Goal: Task Accomplishment & Management: Complete application form

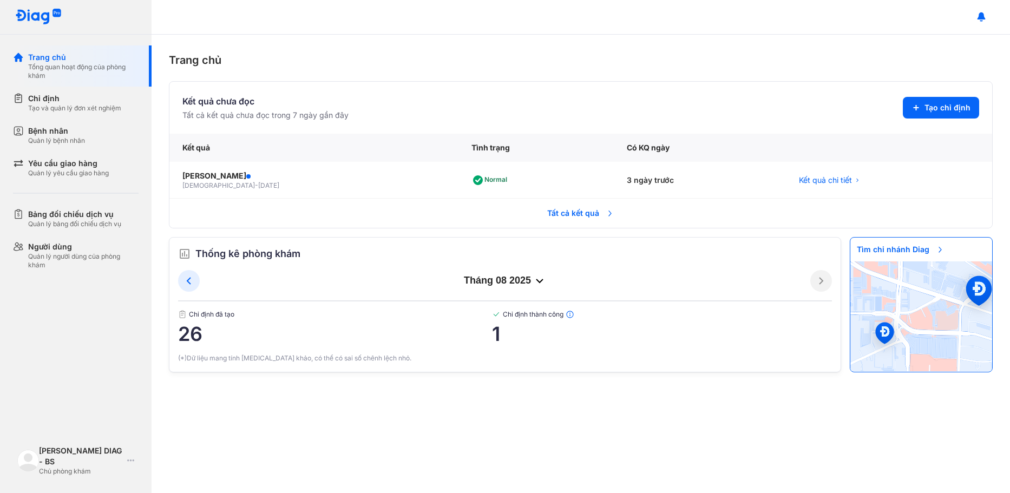
click at [546, 277] on div "tháng 08 2025" at bounding box center [505, 281] width 611 height 13
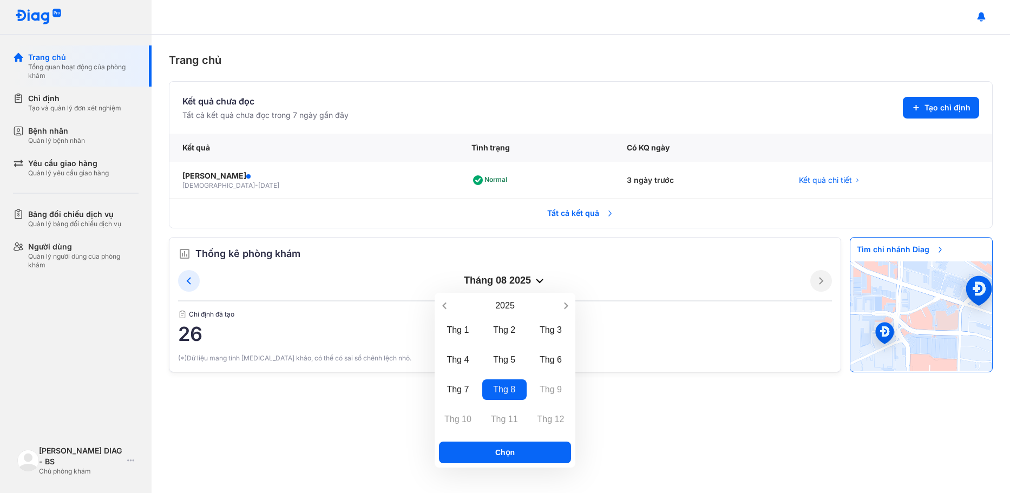
click at [546, 277] on div "tháng 08 2025" at bounding box center [505, 281] width 611 height 13
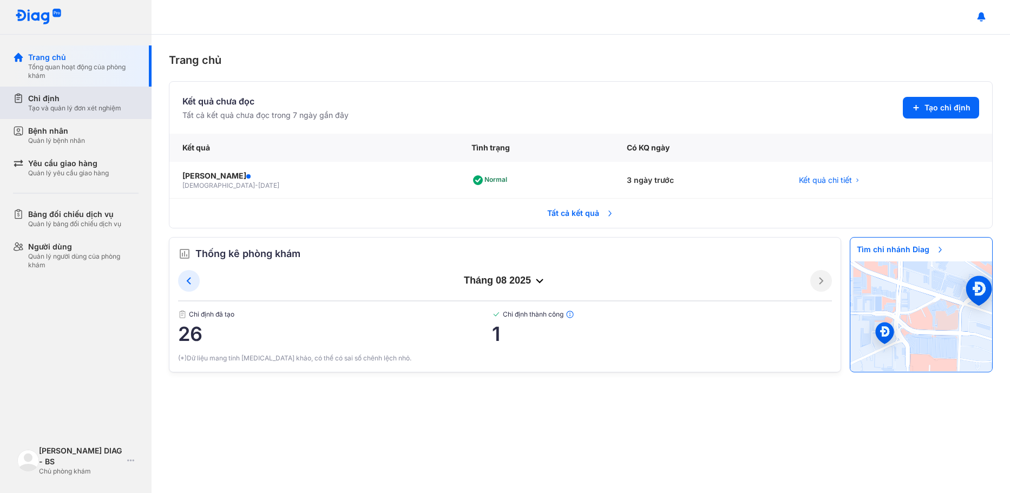
click at [83, 109] on div "Tạo và quản lý đơn xét nghiệm" at bounding box center [74, 108] width 93 height 9
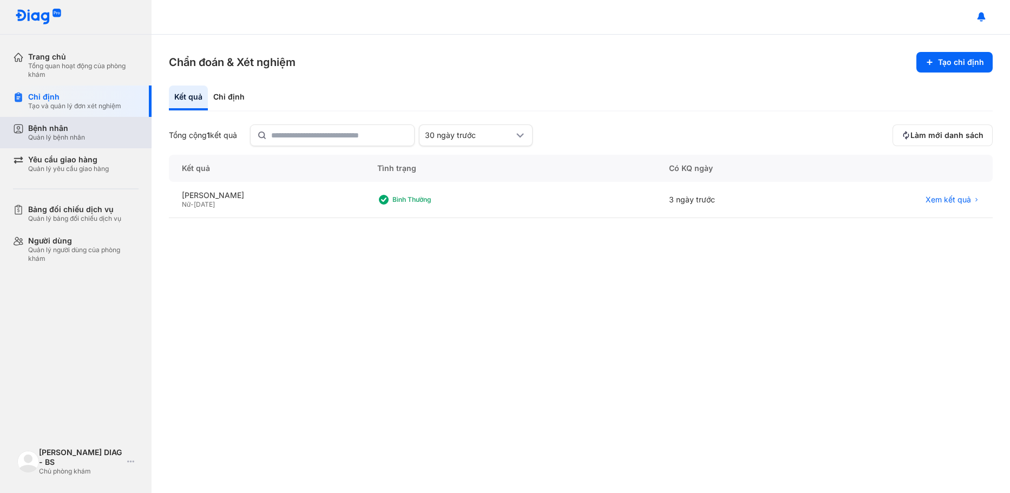
click at [73, 138] on div "Quản lý bệnh nhân" at bounding box center [56, 137] width 57 height 9
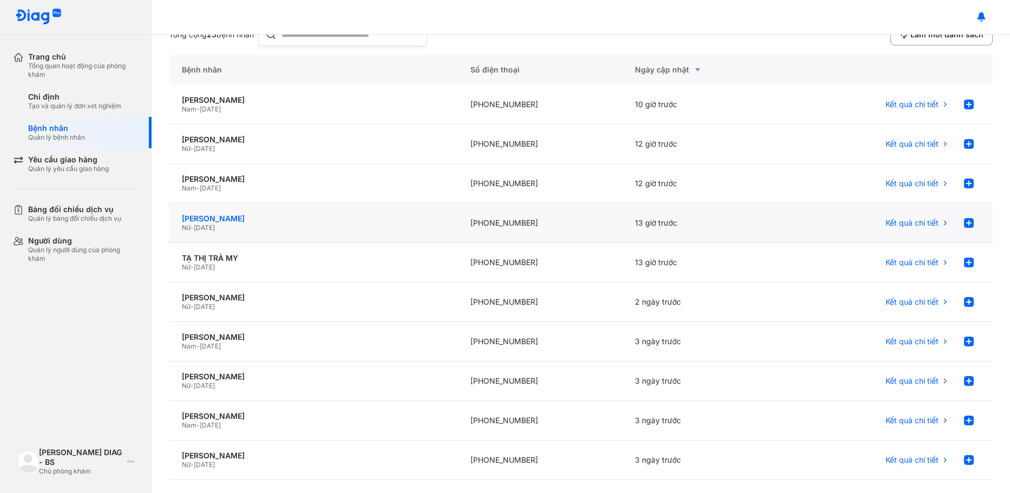
scroll to position [125, 0]
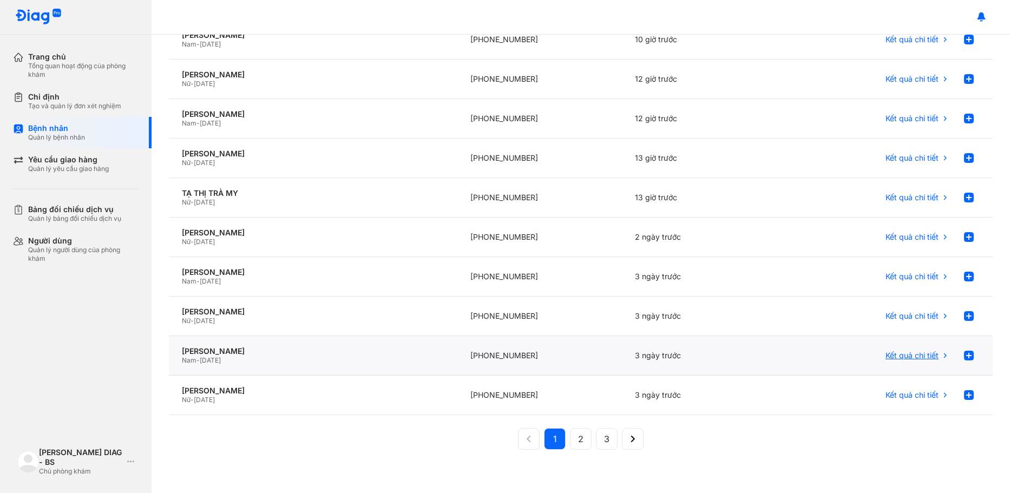
click at [892, 357] on span "Kết quả chi tiết" at bounding box center [912, 356] width 53 height 10
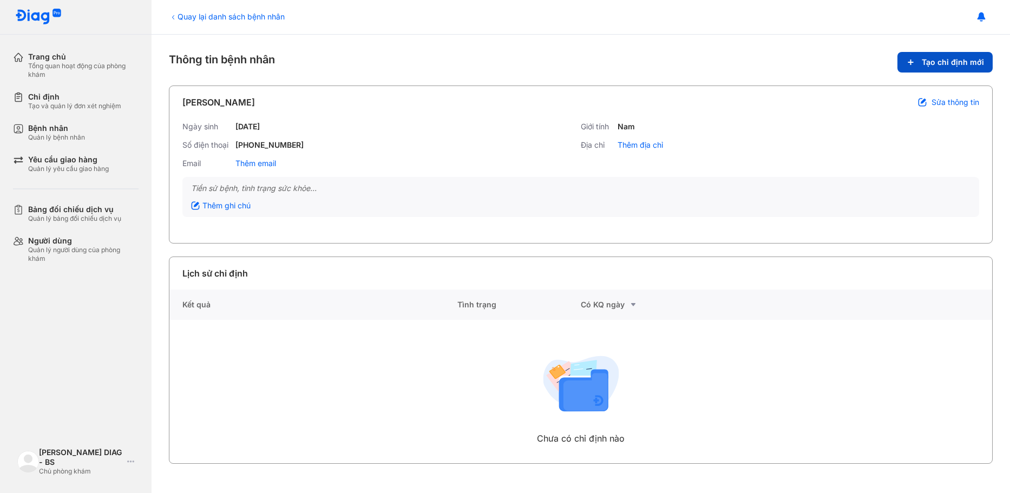
click at [912, 56] on button "Tạo chỉ định mới" at bounding box center [945, 62] width 95 height 21
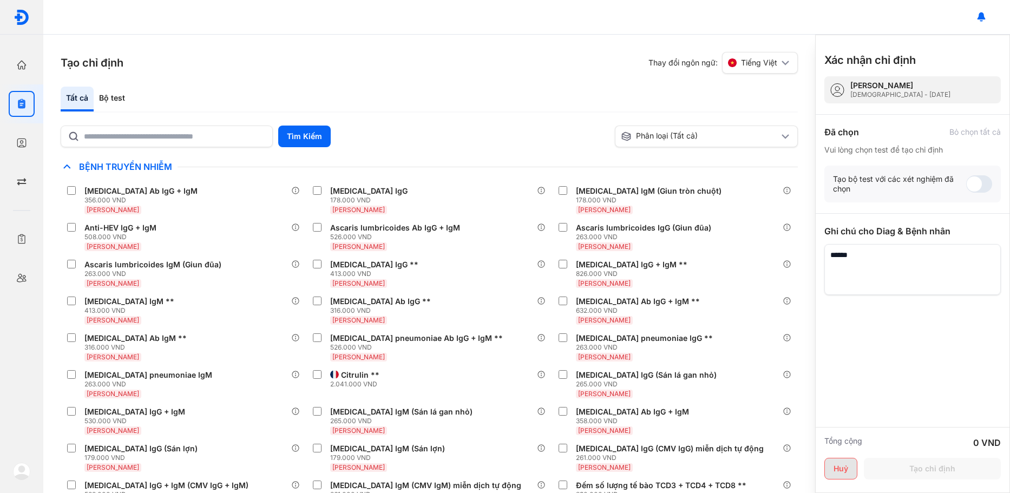
click at [830, 468] on button "Huỷ" at bounding box center [841, 469] width 33 height 22
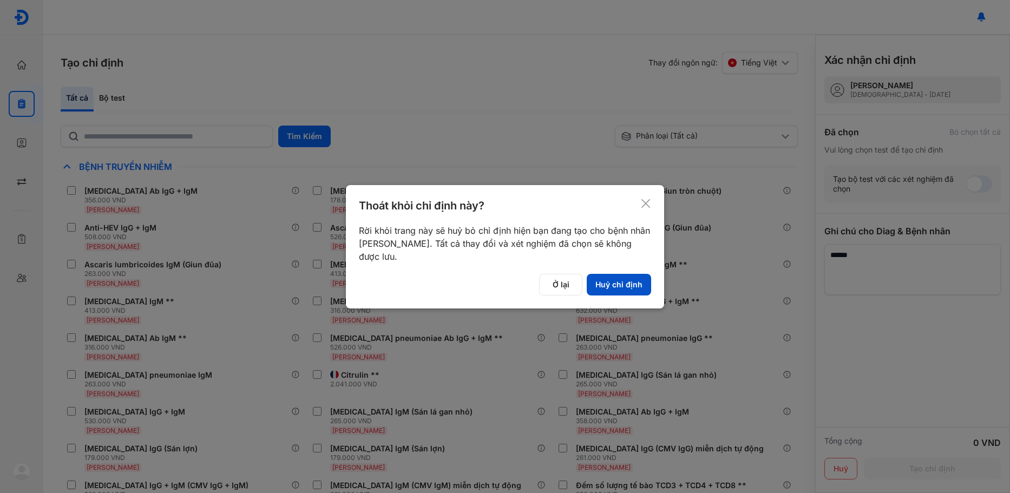
click at [608, 284] on button "Huỷ chỉ định" at bounding box center [619, 285] width 64 height 22
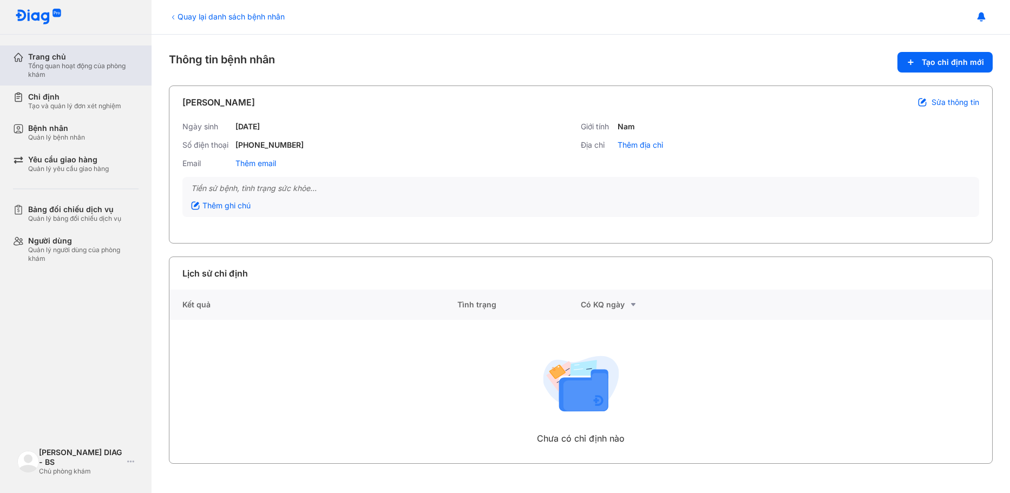
click at [64, 60] on div "Trang chủ" at bounding box center [83, 57] width 110 height 10
